Goal: Information Seeking & Learning: Learn about a topic

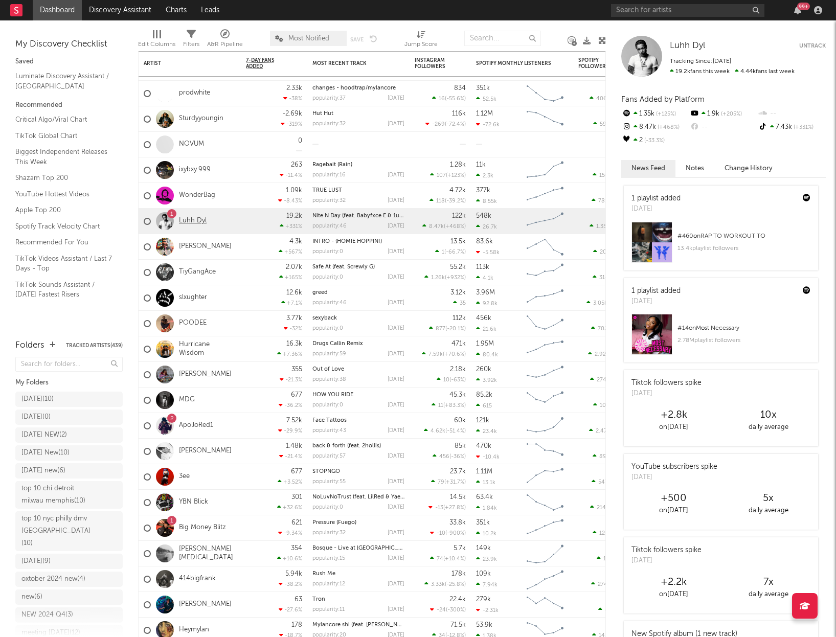
click at [194, 221] on link "Luhh Dyl" at bounding box center [193, 221] width 28 height 9
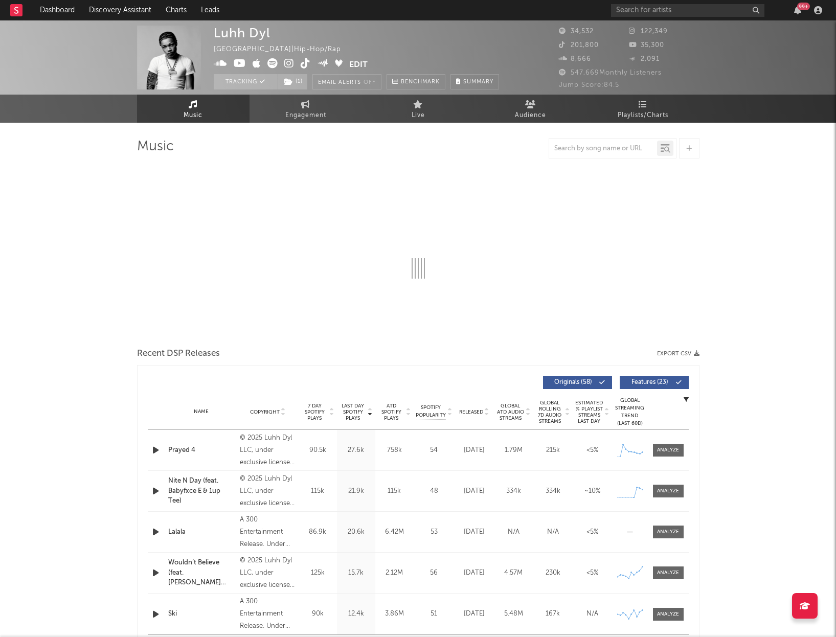
select select "6m"
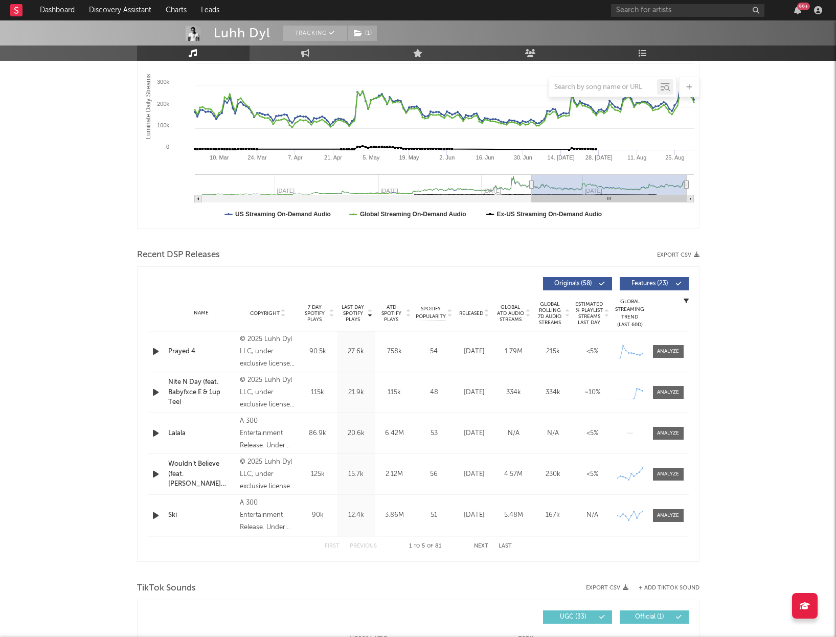
scroll to position [201, 0]
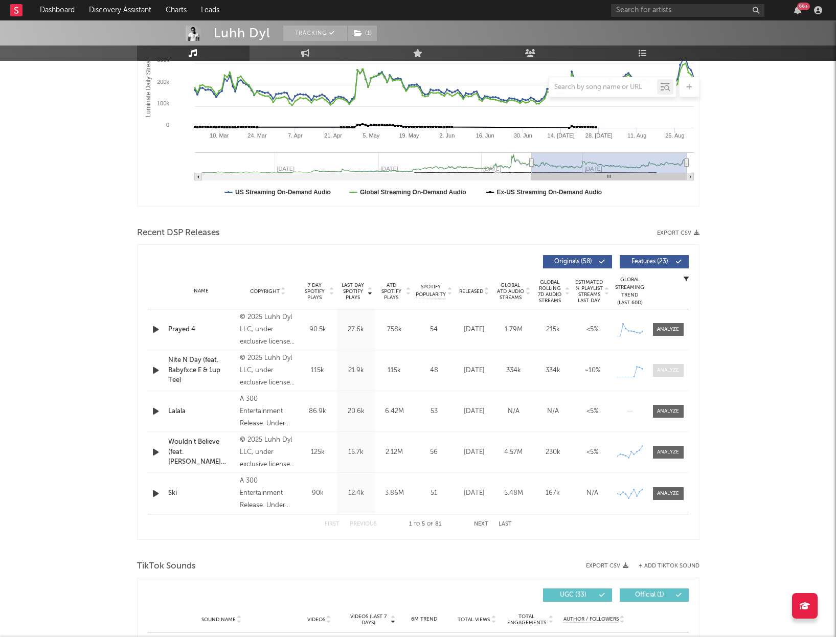
click at [666, 370] on div at bounding box center [668, 370] width 22 height 8
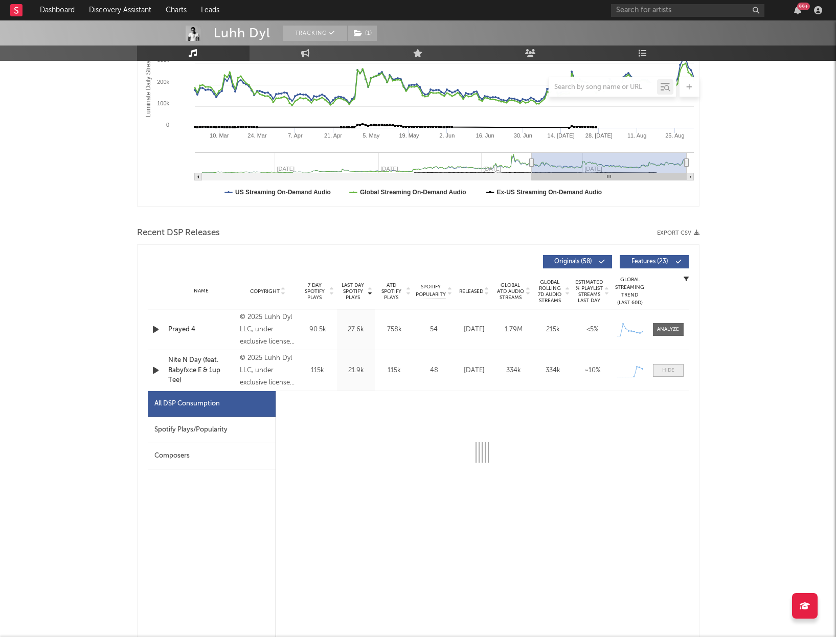
select select "1w"
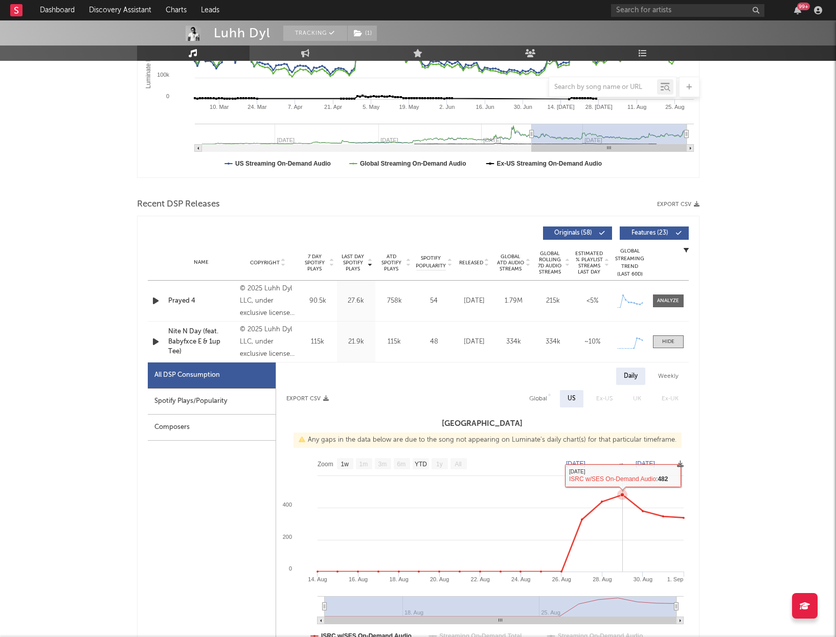
scroll to position [233, 0]
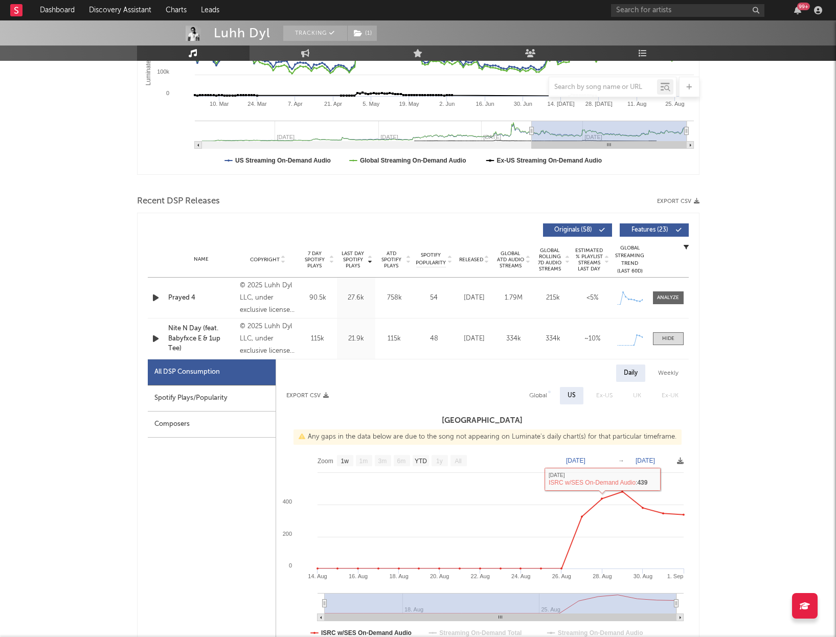
click at [664, 371] on div "Weekly" at bounding box center [668, 372] width 36 height 17
select select "1w"
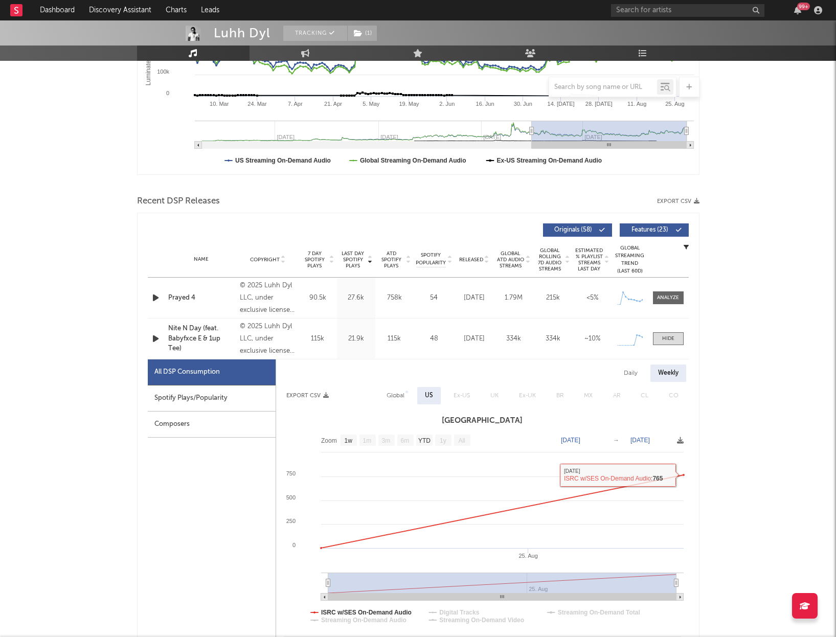
click at [628, 373] on div "Daily" at bounding box center [630, 372] width 29 height 17
select select "1w"
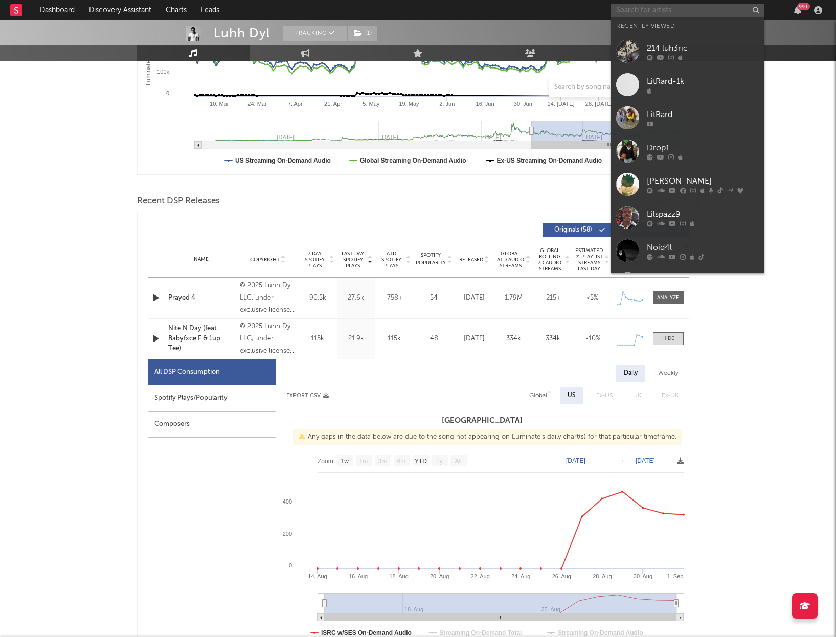
click at [655, 12] on input "text" at bounding box center [687, 10] width 153 height 13
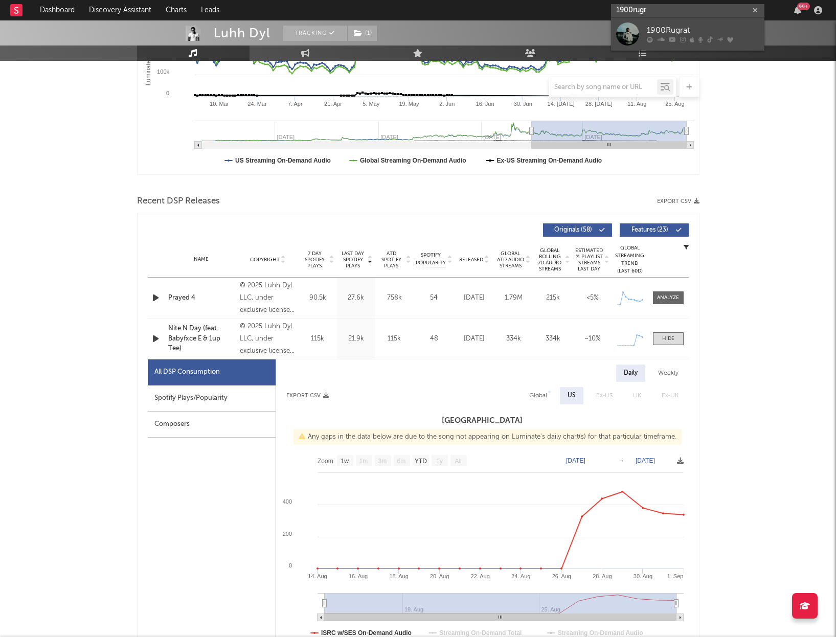
type input "1900rugr"
click at [674, 21] on link "1900Rugrat" at bounding box center [687, 33] width 153 height 33
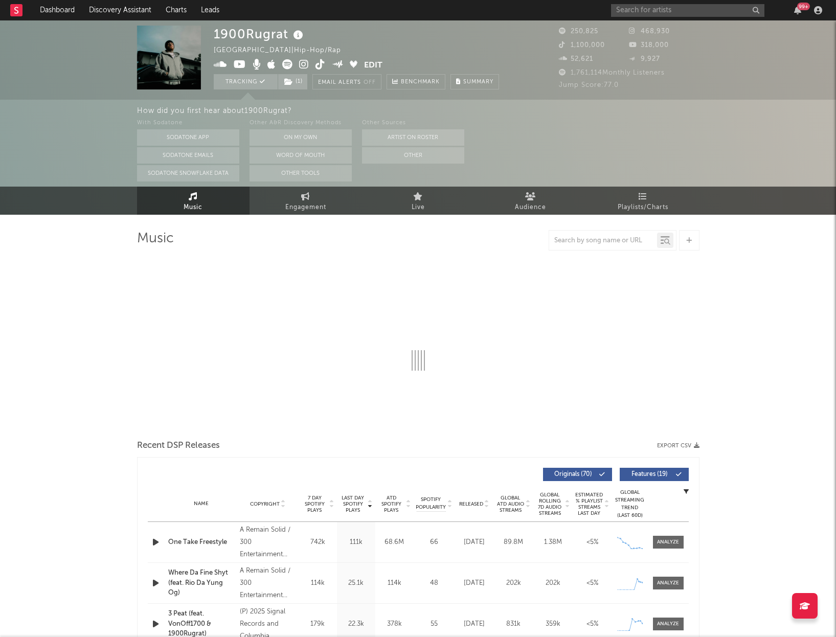
select select "6m"
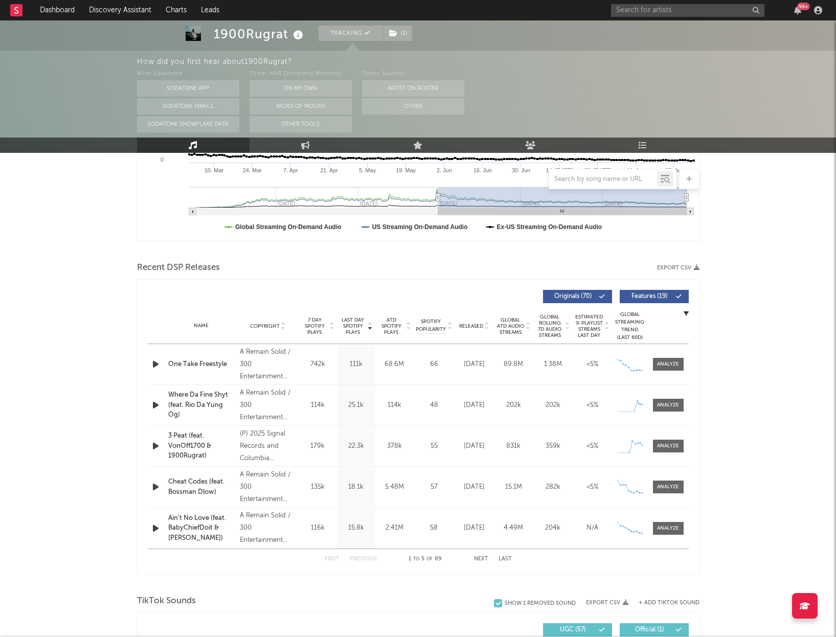
scroll to position [261, 0]
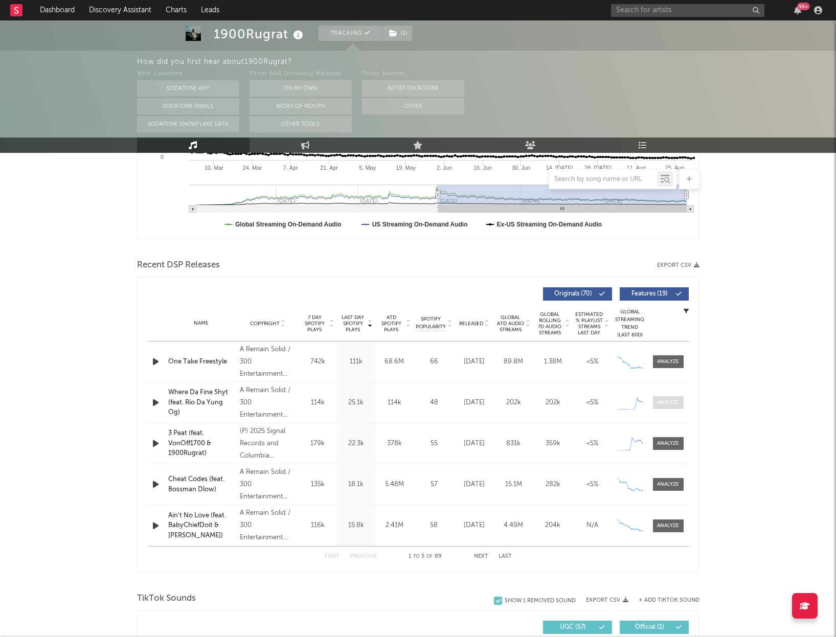
click at [670, 401] on div at bounding box center [668, 403] width 22 height 8
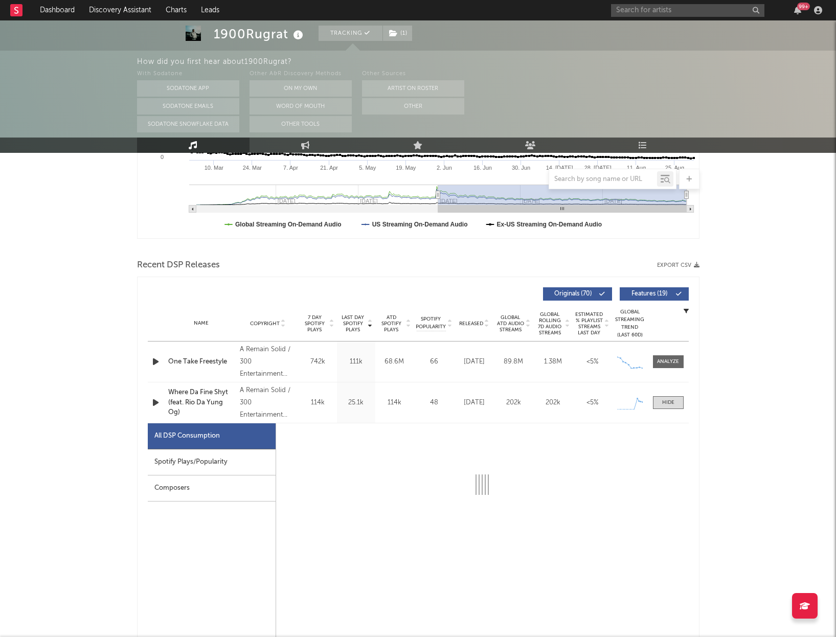
select select "1w"
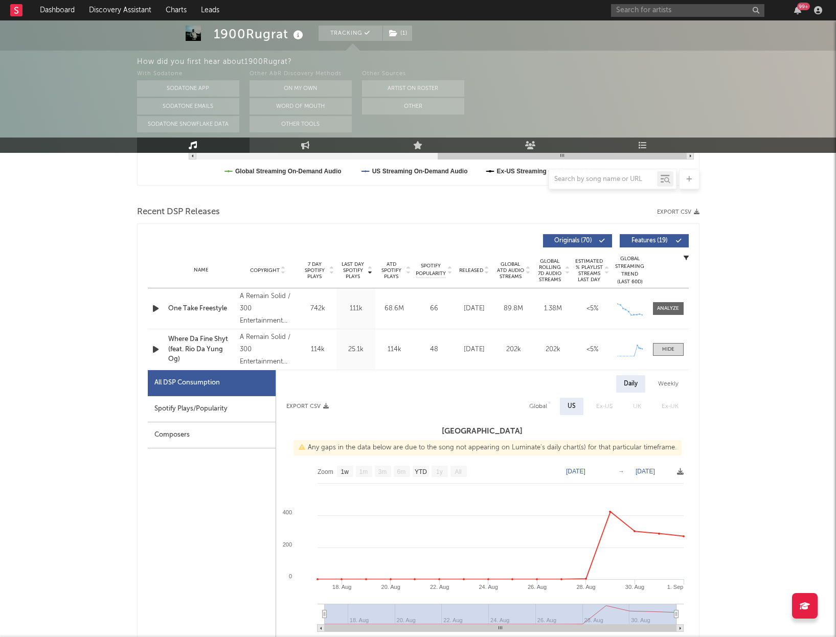
scroll to position [336, 0]
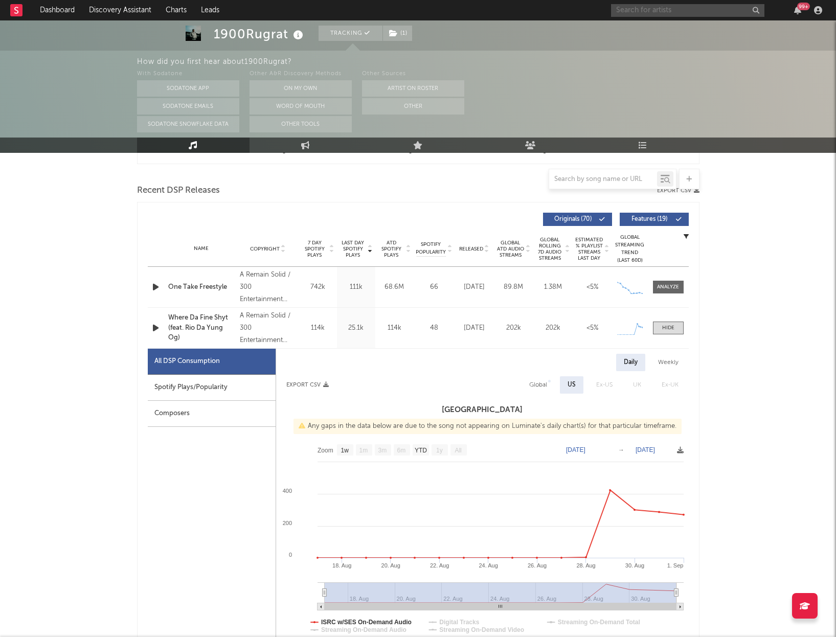
click at [667, 13] on input "text" at bounding box center [687, 10] width 153 height 13
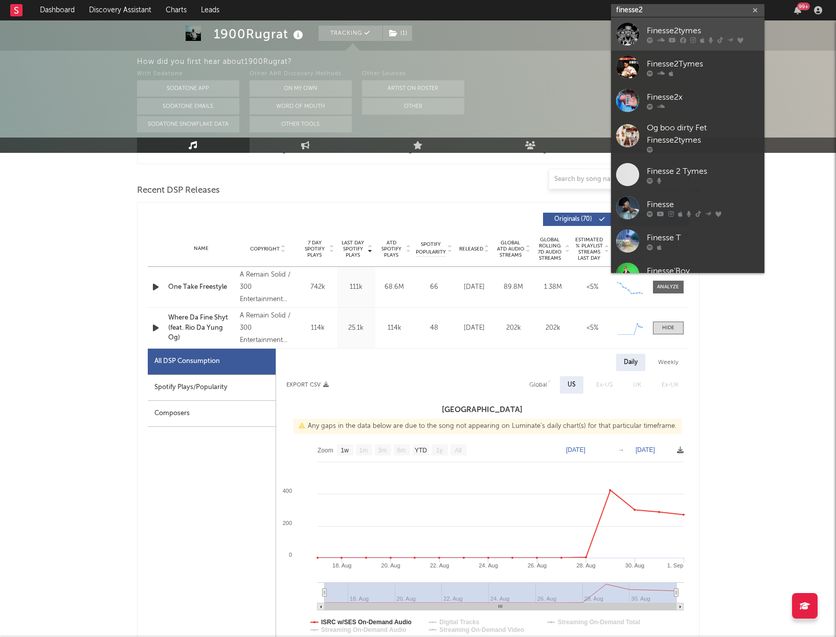
type input "finesse2"
click at [686, 30] on div "Finesse2tymes" at bounding box center [703, 31] width 112 height 12
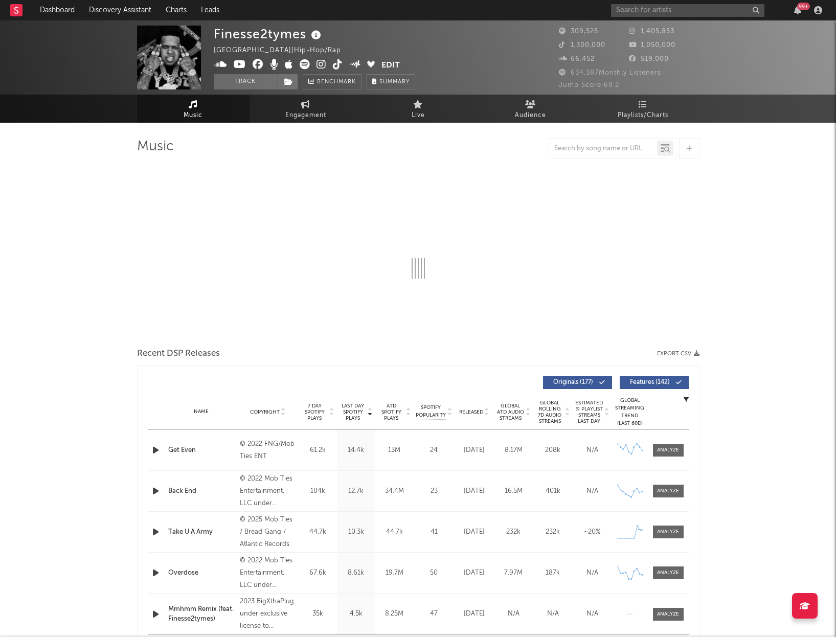
select select "6m"
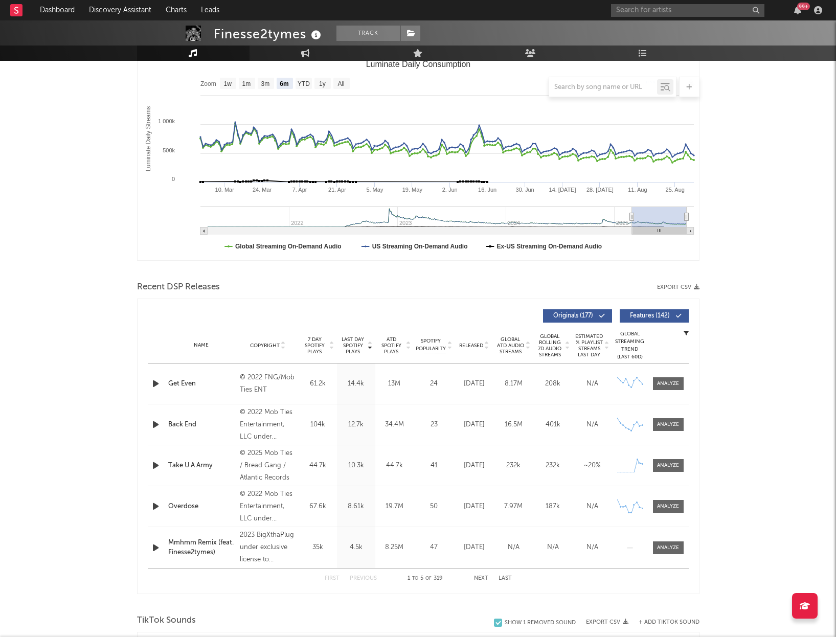
scroll to position [151, 0]
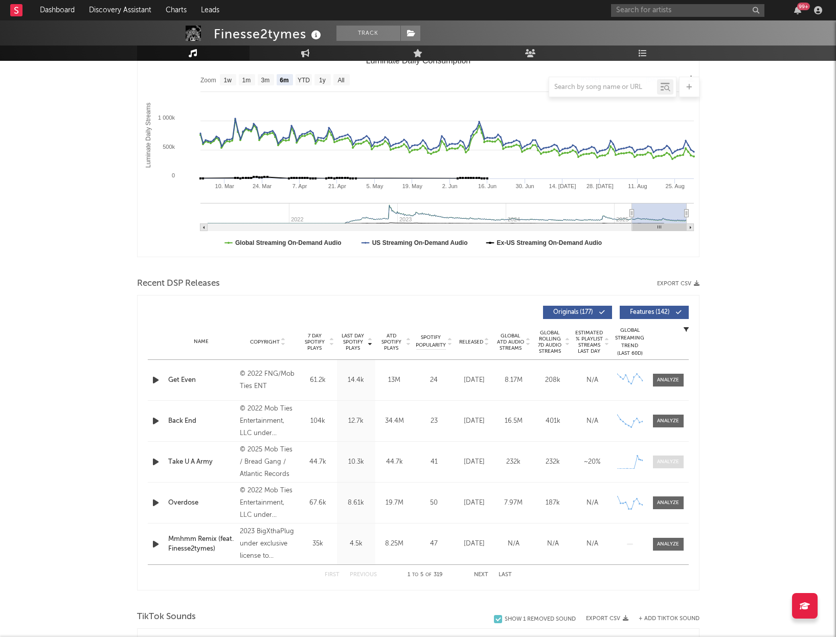
click at [664, 461] on div at bounding box center [668, 462] width 22 height 8
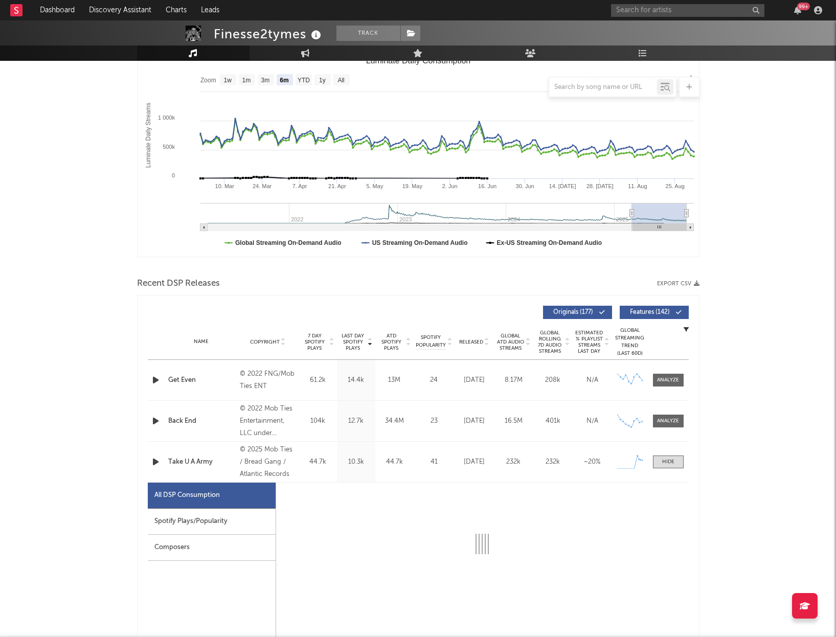
select select "1w"
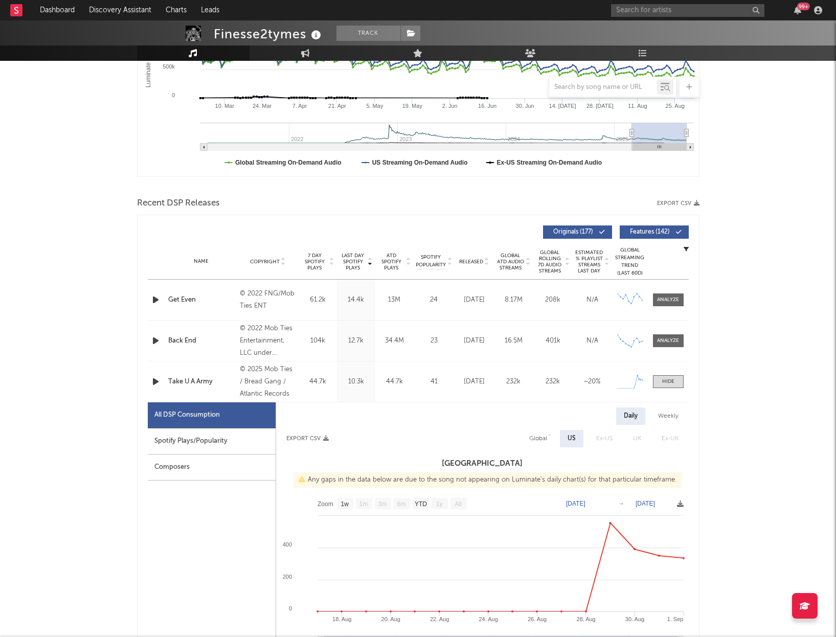
scroll to position [249, 0]
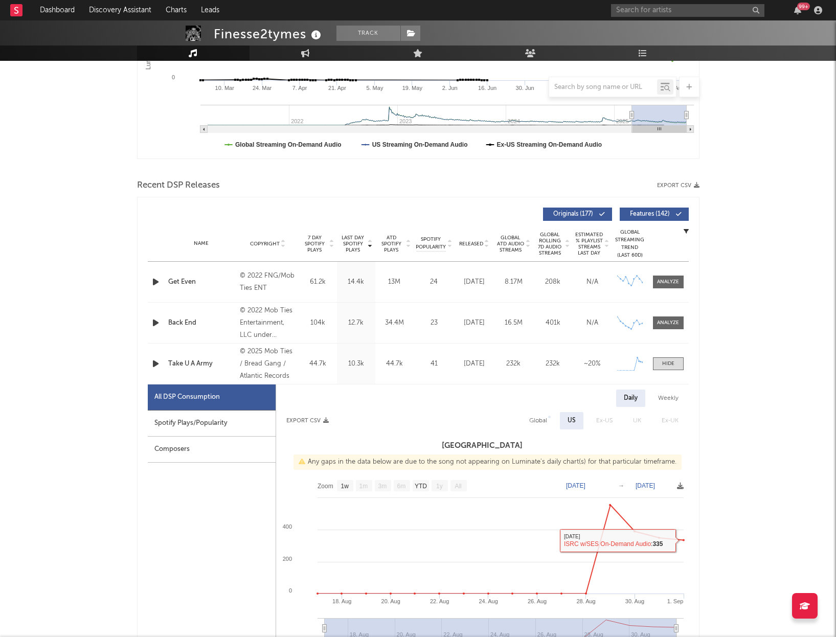
click at [668, 364] on div at bounding box center [668, 364] width 12 height 8
